Goal: Task Accomplishment & Management: Complete application form

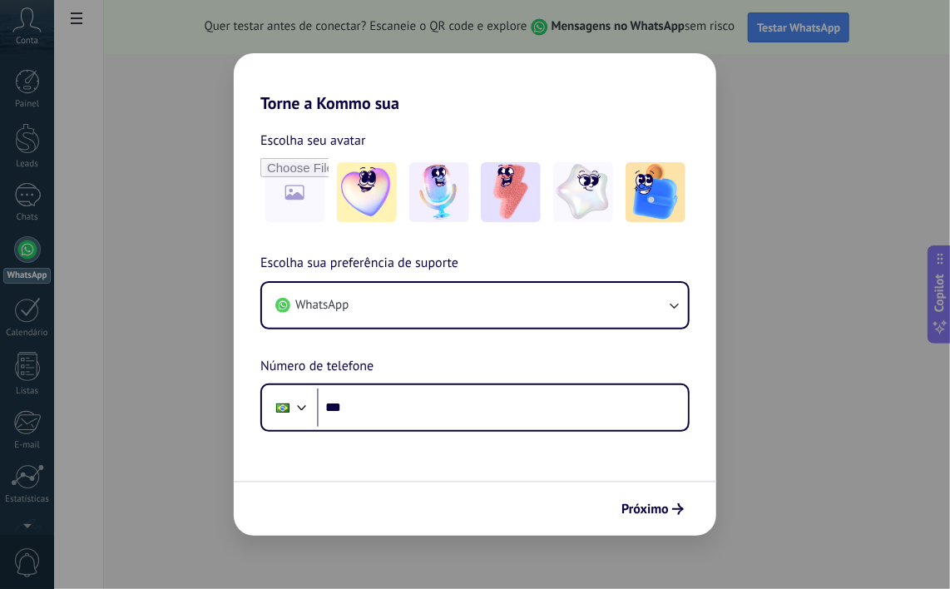
click at [849, 434] on div "Torne a Kommo sua Escolha seu avatar Escolha sua preferência de suporte WhatsAp…" at bounding box center [475, 294] width 950 height 589
click at [672, 512] on span "Próximo" at bounding box center [653, 509] width 62 height 12
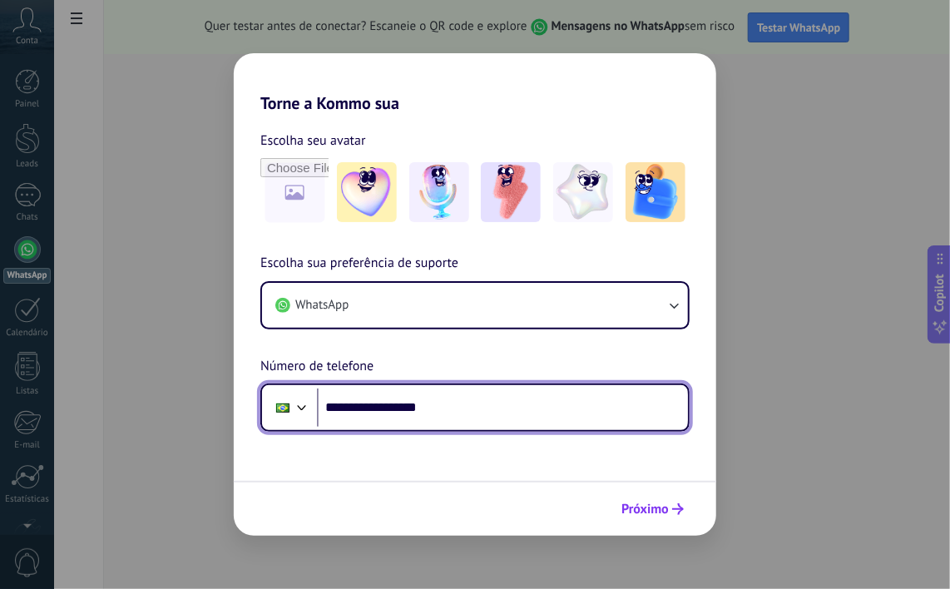
type input "**********"
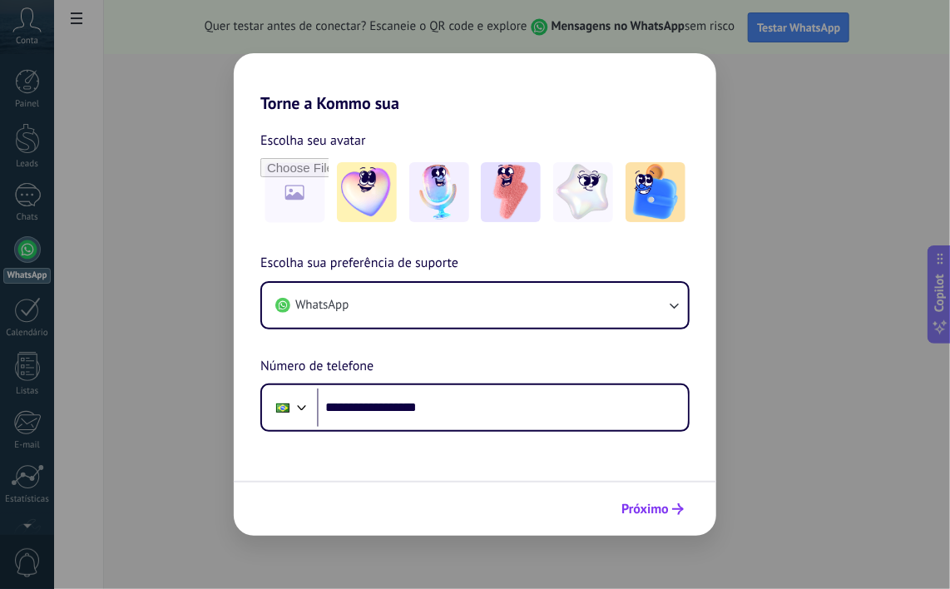
click at [672, 512] on span "Próximo" at bounding box center [653, 509] width 62 height 12
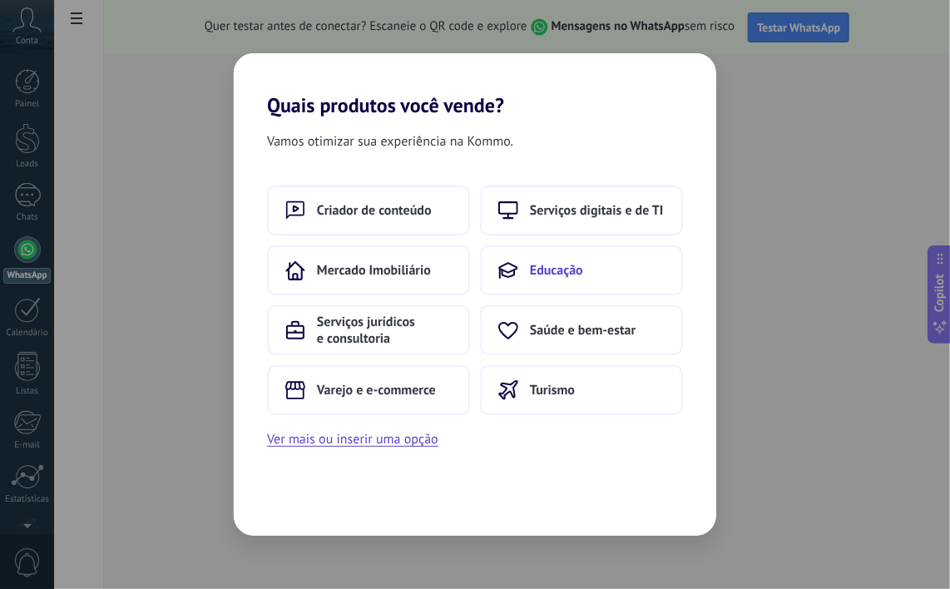
click at [617, 275] on button "Educação" at bounding box center [581, 270] width 203 height 50
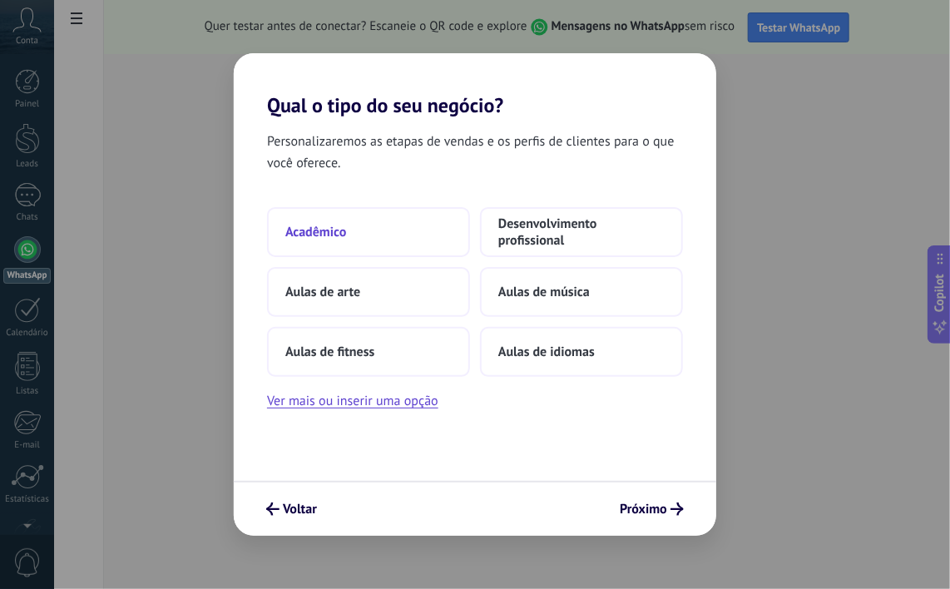
click at [320, 228] on span "Acadêmico" at bounding box center [315, 232] width 61 height 17
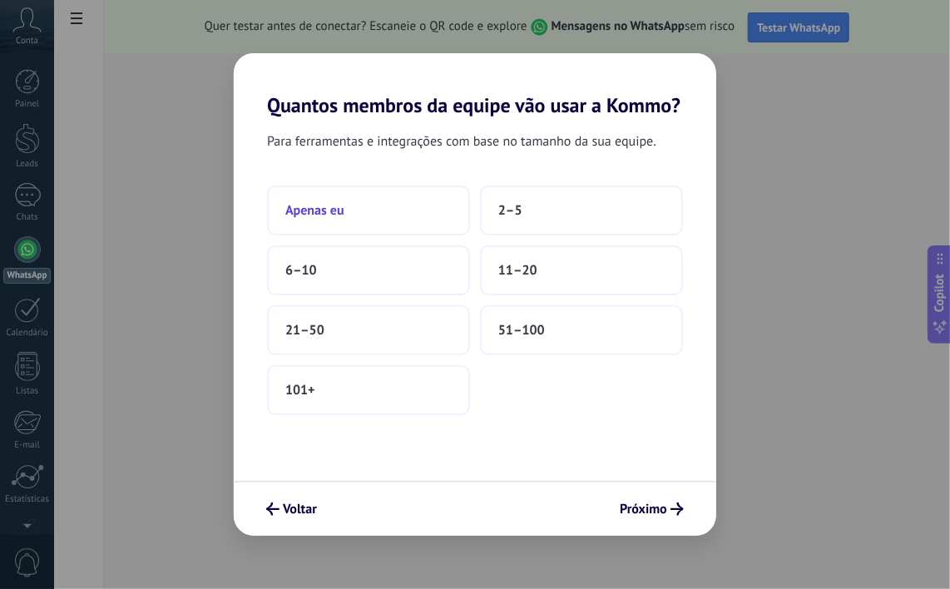
click at [333, 207] on span "Apenas eu" at bounding box center [314, 210] width 59 height 17
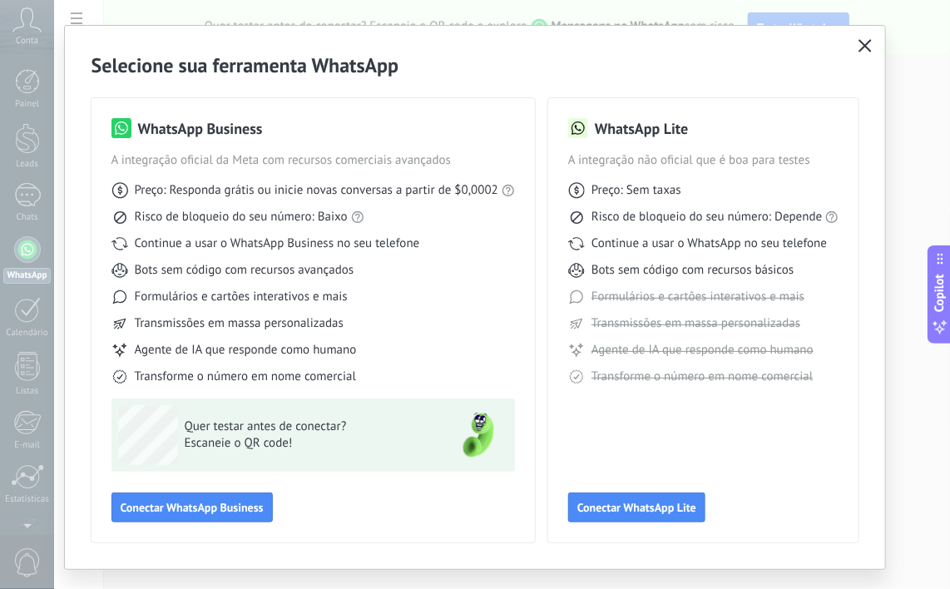
click at [866, 43] on use "button" at bounding box center [866, 45] width 12 height 12
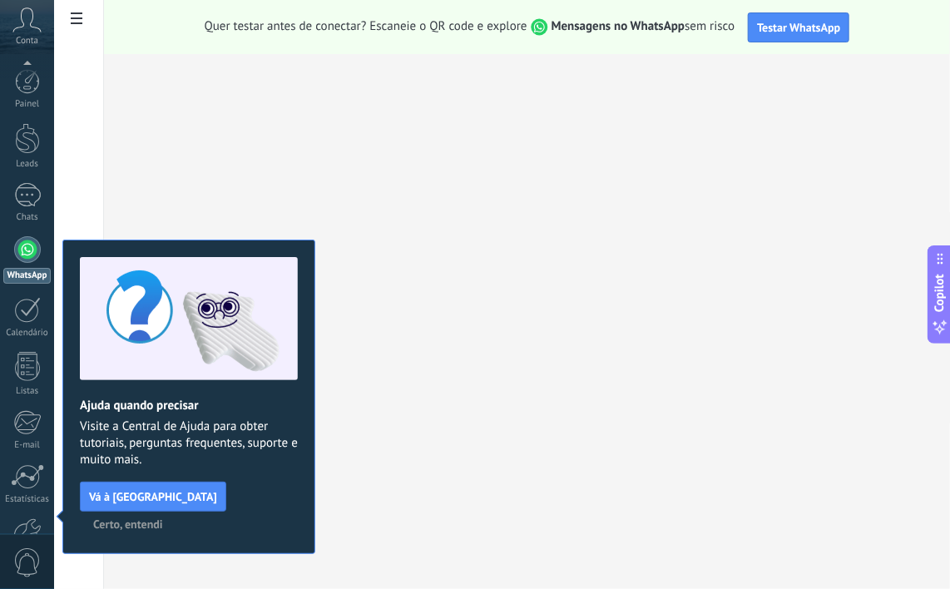
scroll to position [102, 0]
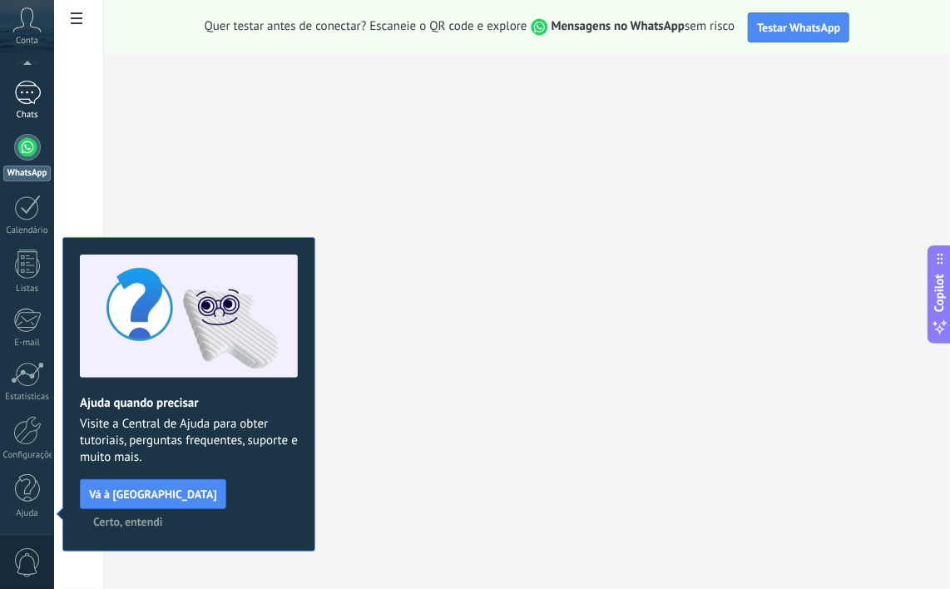
click at [35, 87] on div at bounding box center [27, 93] width 27 height 24
